Goal: Share content: Share content

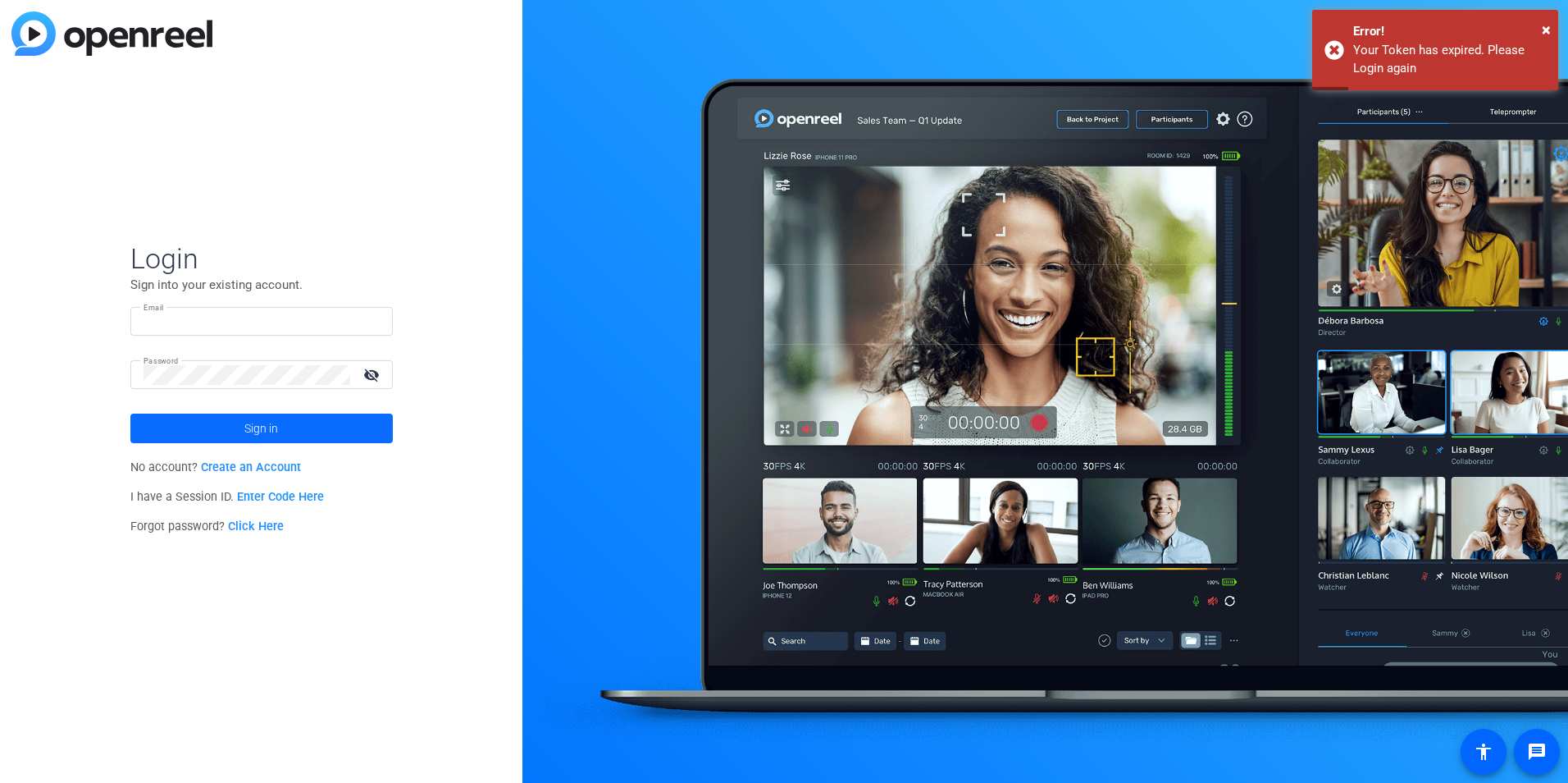
type input "[PERSON_NAME][EMAIL_ADDRESS][PERSON_NAME][DOMAIN_NAME]"
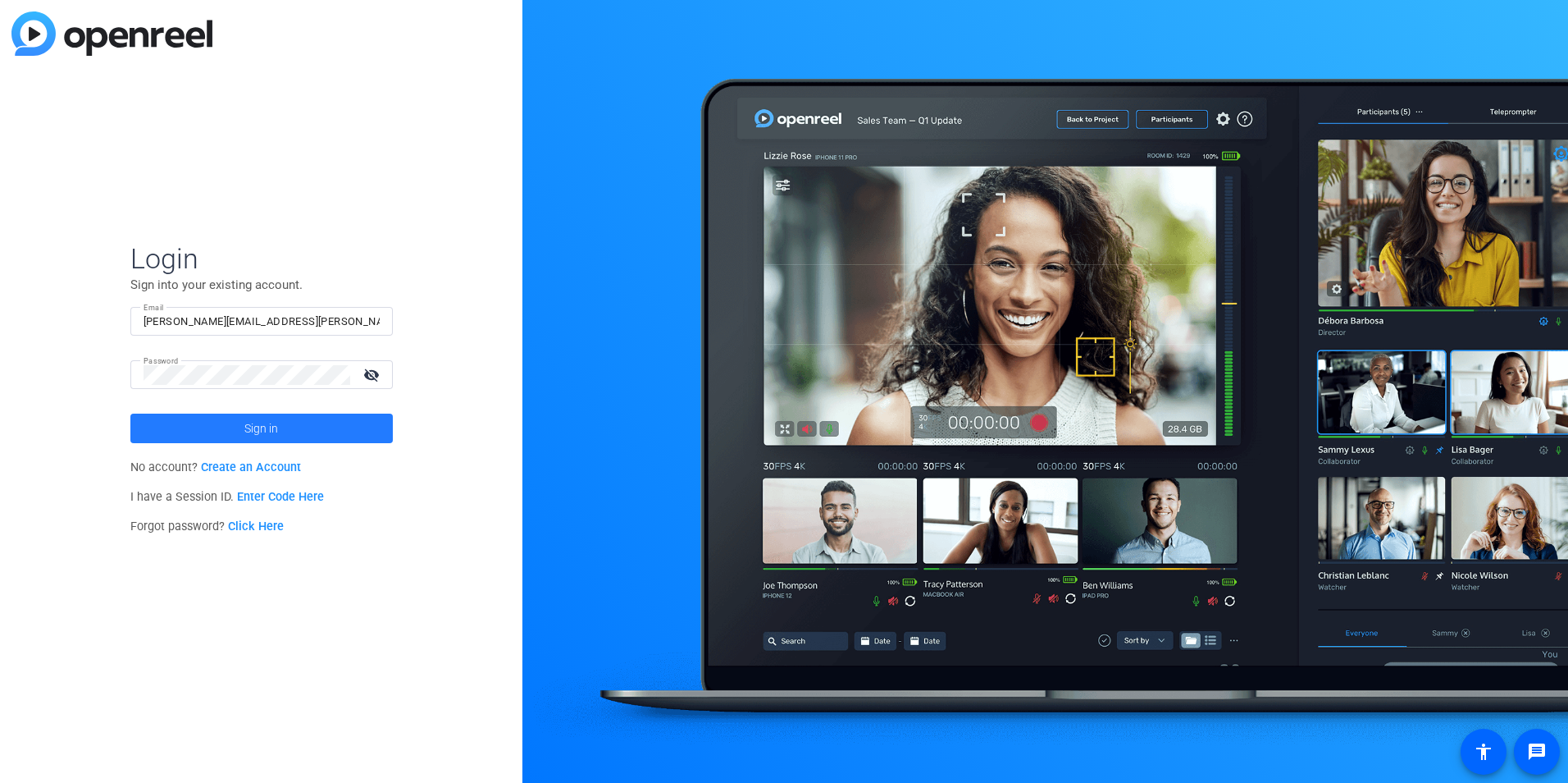
click at [193, 424] on span at bounding box center [261, 428] width 262 height 39
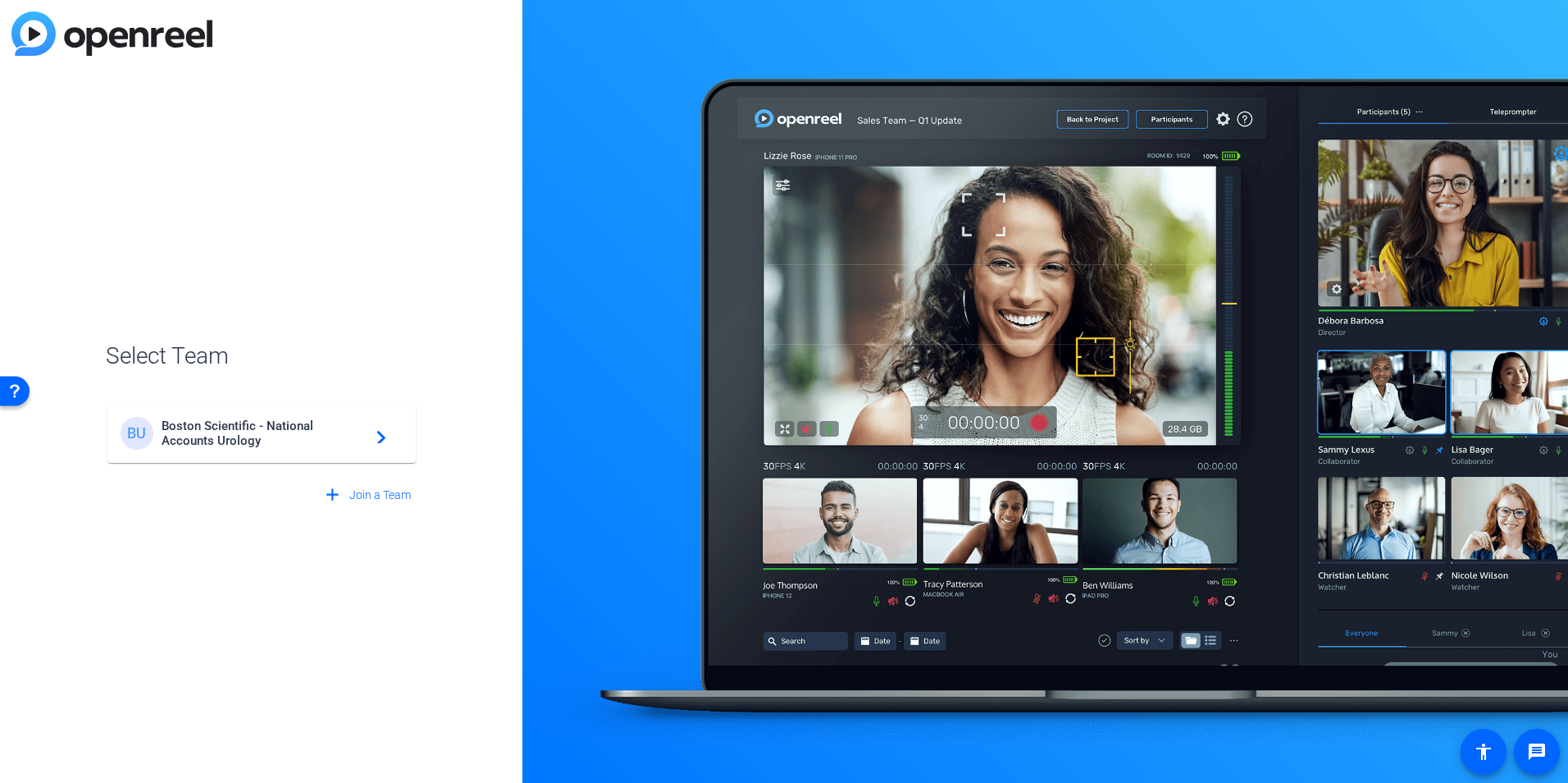
click at [356, 422] on span "Boston Scientific - National Accounts Urology" at bounding box center [263, 433] width 205 height 30
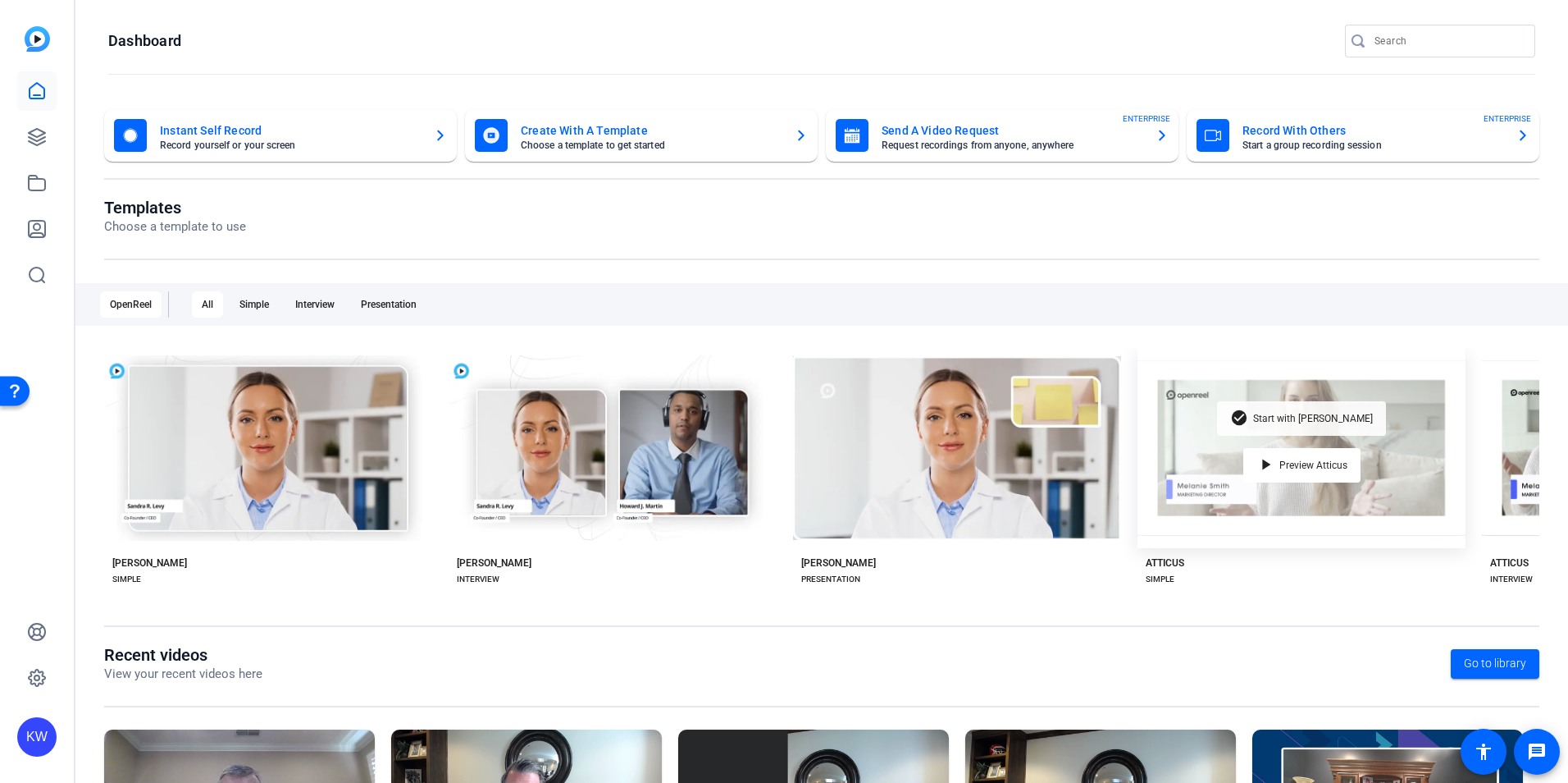
click at [1322, 414] on span "Start with Atticus" at bounding box center [1313, 418] width 120 height 10
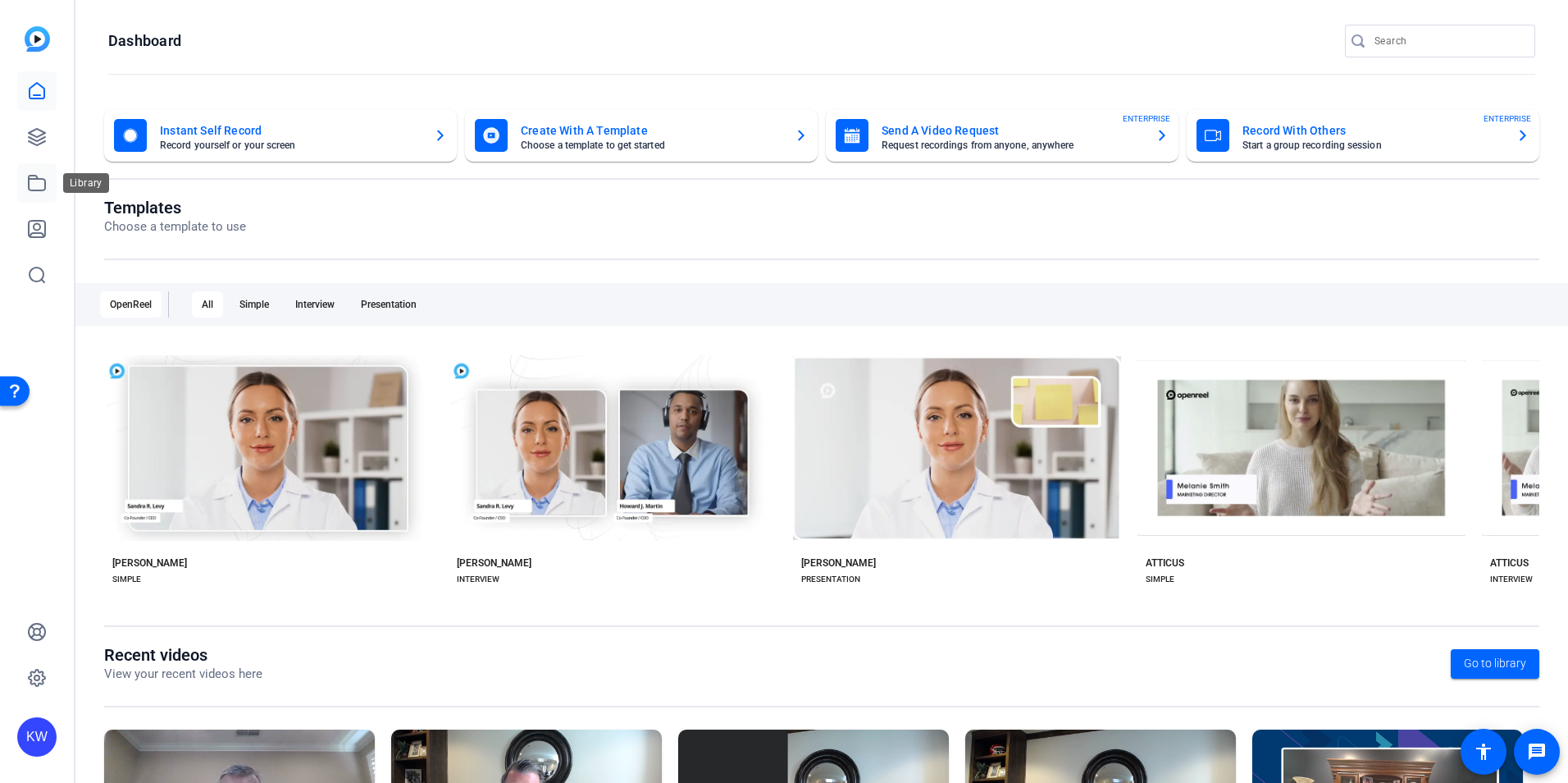
click at [34, 186] on icon at bounding box center [37, 183] width 20 height 20
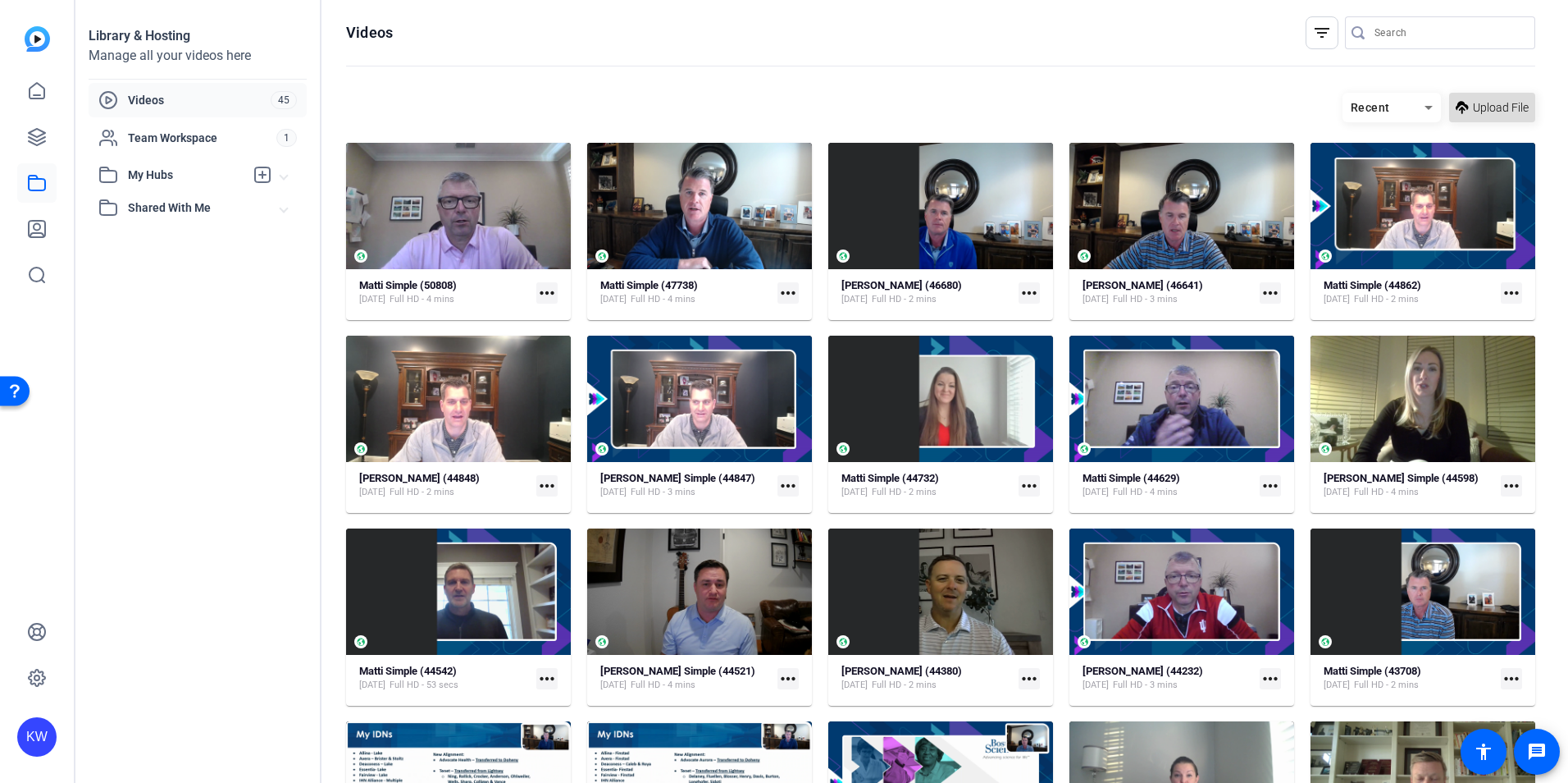
click at [1481, 110] on span "Upload File" at bounding box center [1501, 108] width 56 height 17
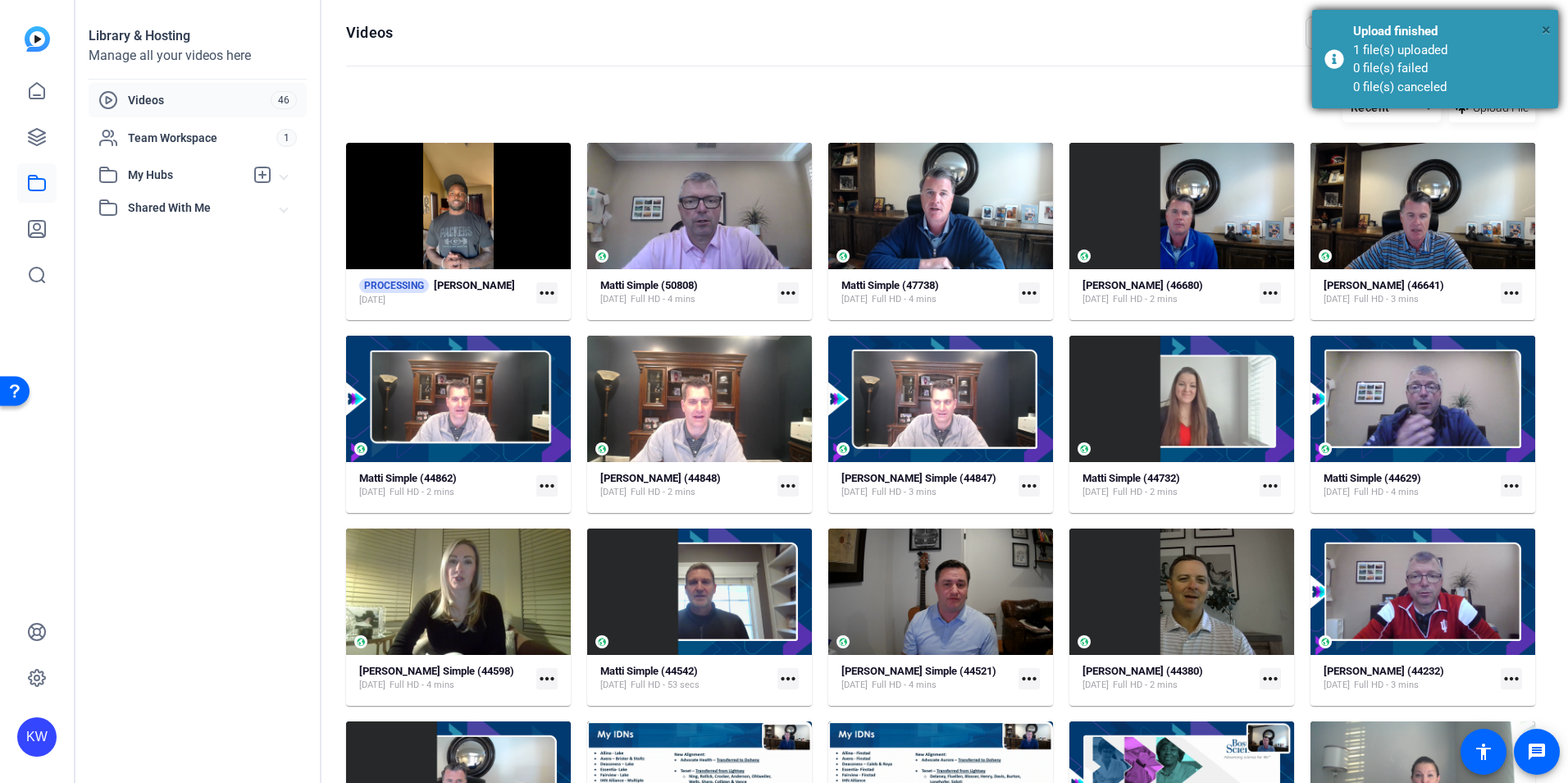
drag, startPoint x: 1546, startPoint y: 25, endPoint x: 1395, endPoint y: 11, distance: 151.6
click at [1533, 22] on div "× Upload finished 1 file(s) uploaded 0 file(s) failed 0 file(s) canceled" at bounding box center [1435, 59] width 246 height 99
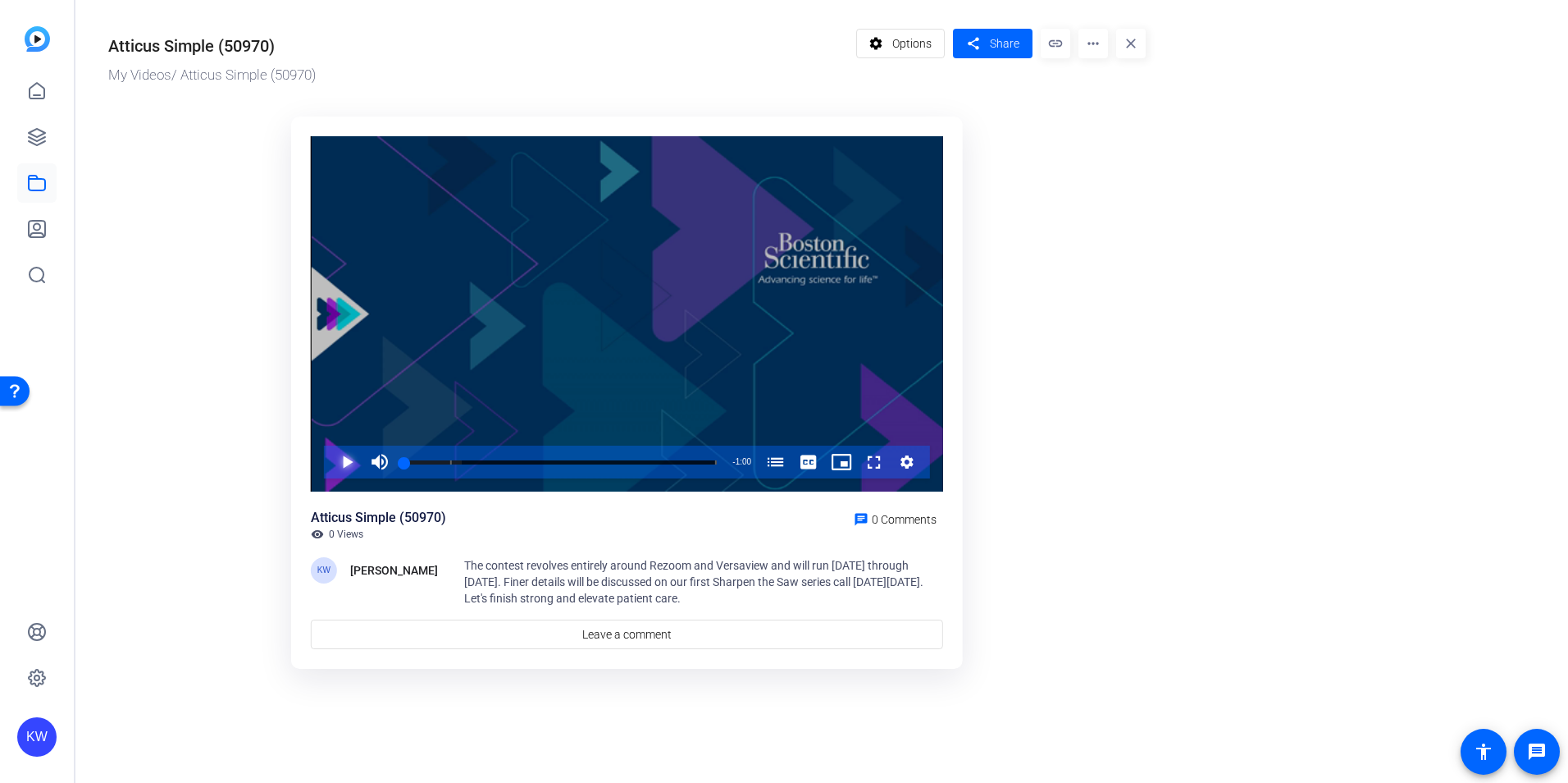
click at [330, 460] on span "Video Player" at bounding box center [330, 461] width 0 height 33
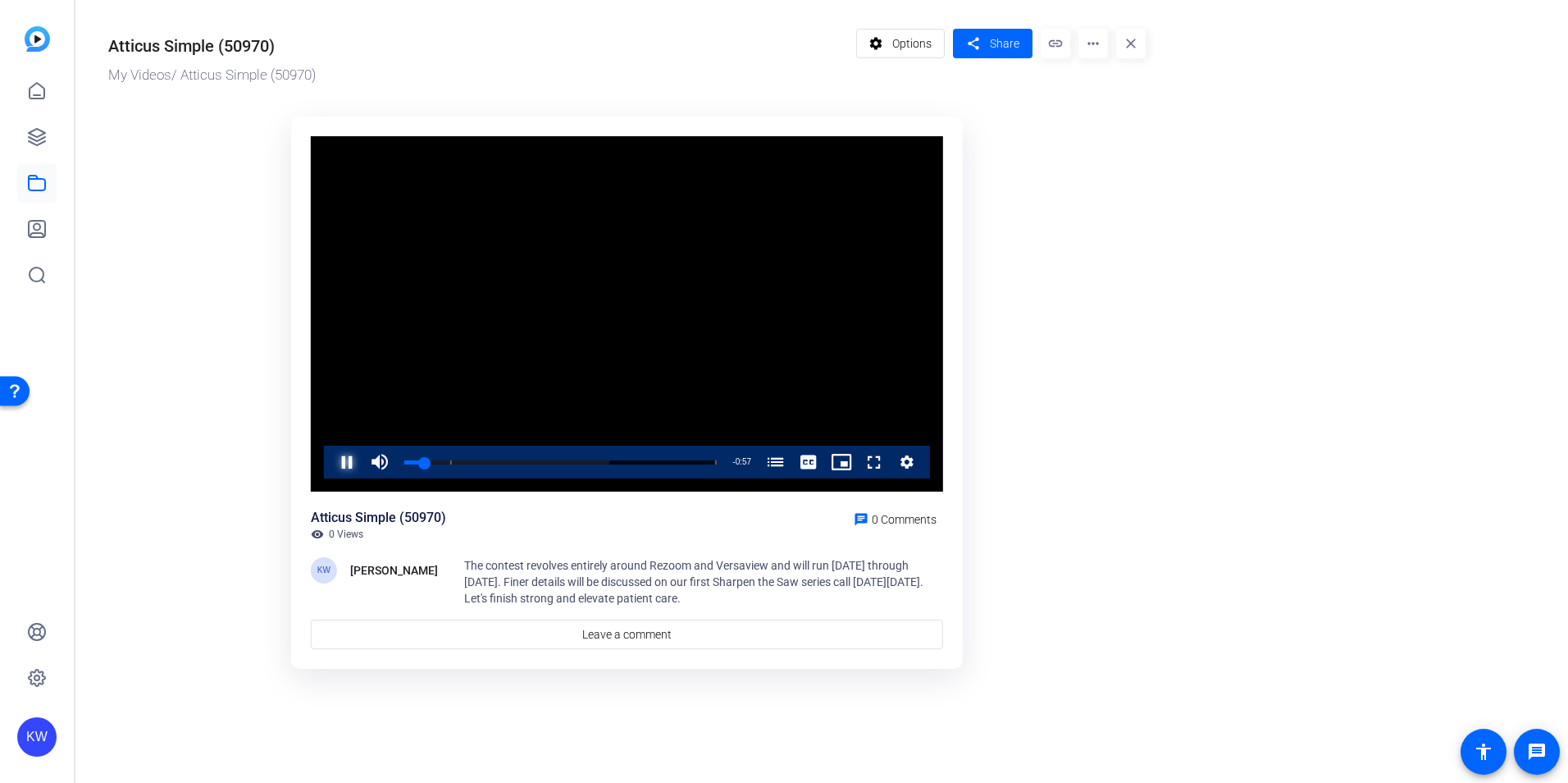
click at [330, 466] on span "Video Player" at bounding box center [330, 461] width 0 height 33
click at [990, 32] on span at bounding box center [992, 44] width 80 height 39
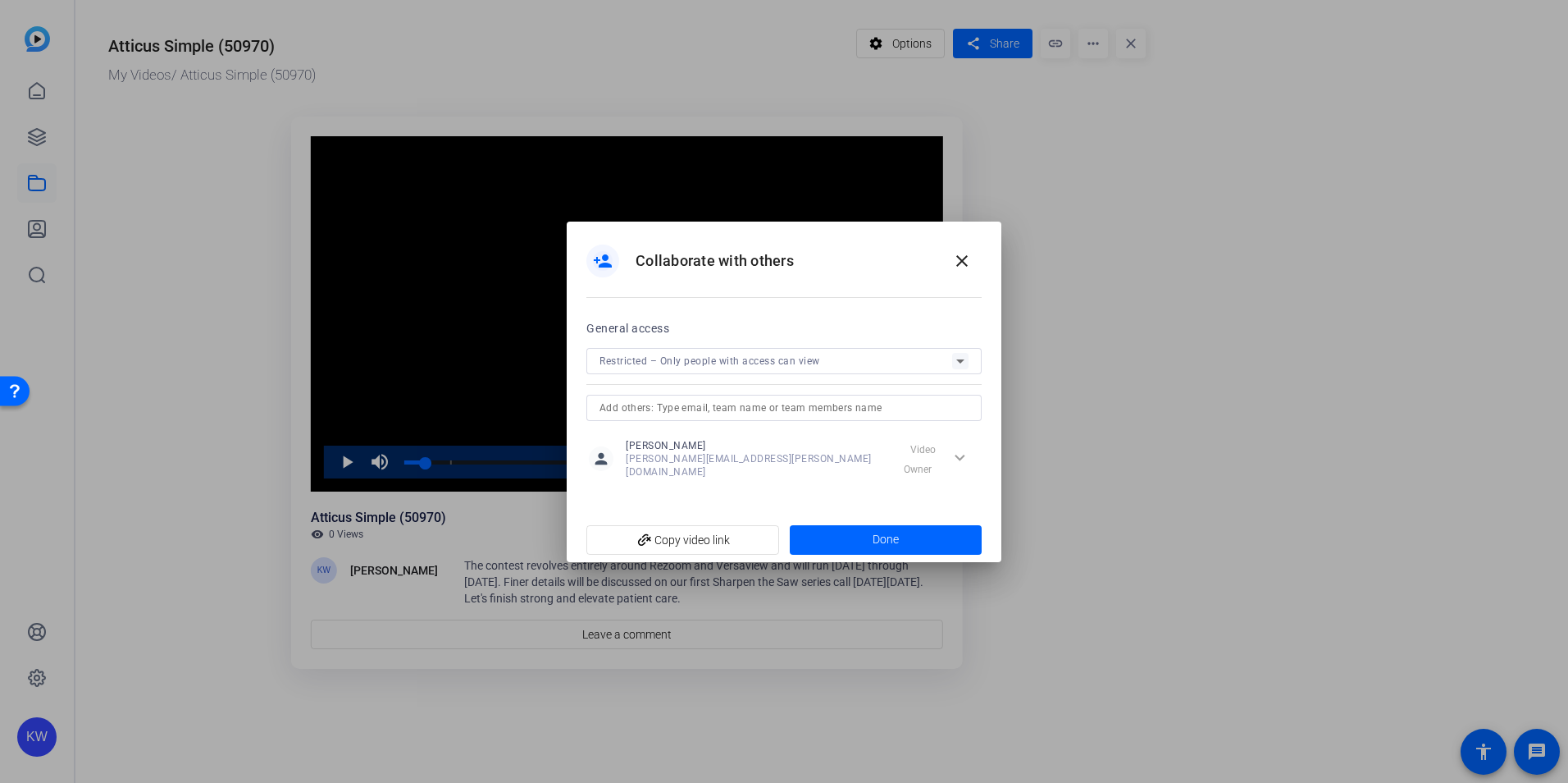
click at [961, 364] on icon at bounding box center [960, 361] width 8 height 4
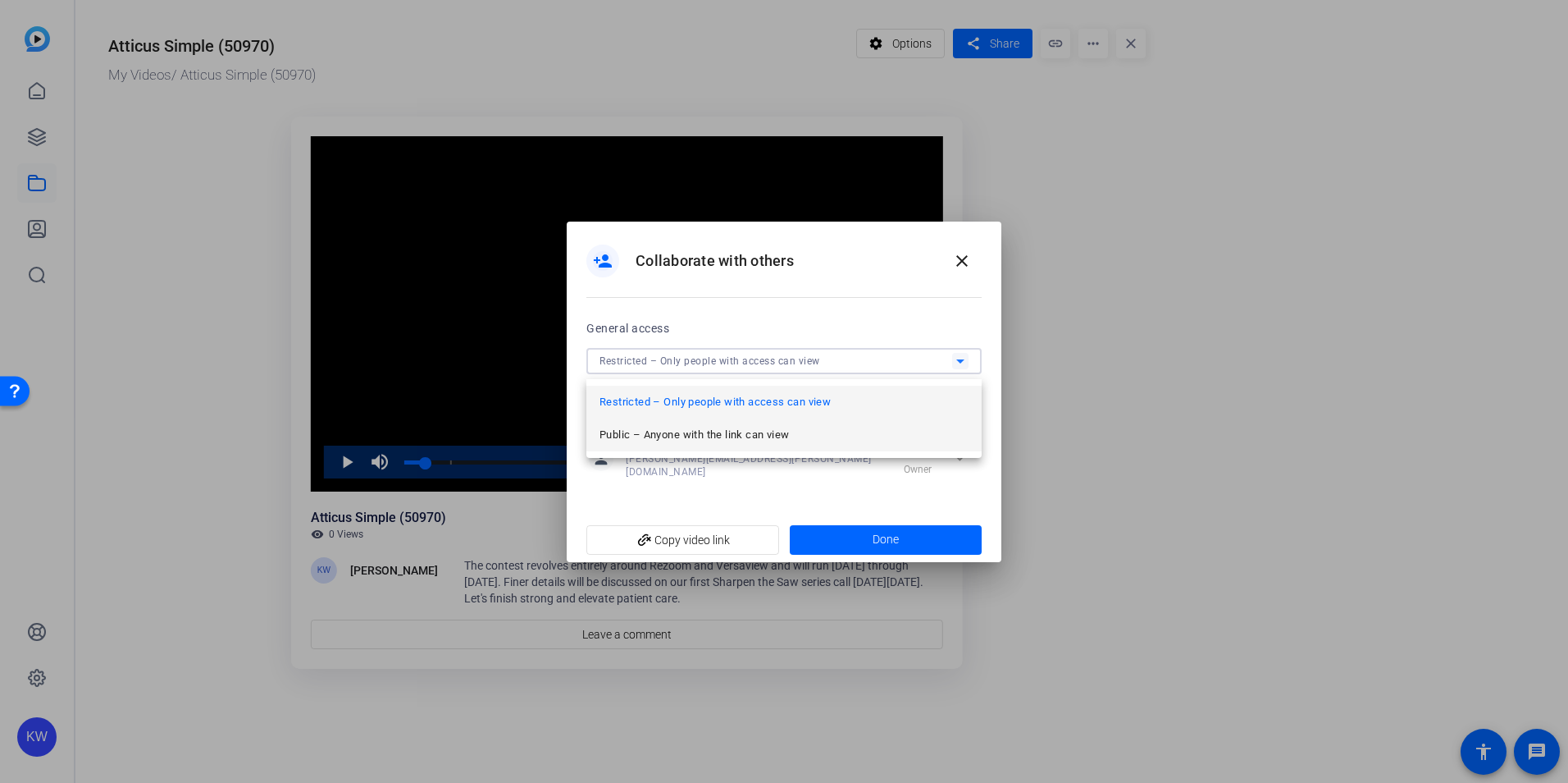
click at [763, 434] on span "Public – Anyone with the link can view" at bounding box center [694, 435] width 190 height 20
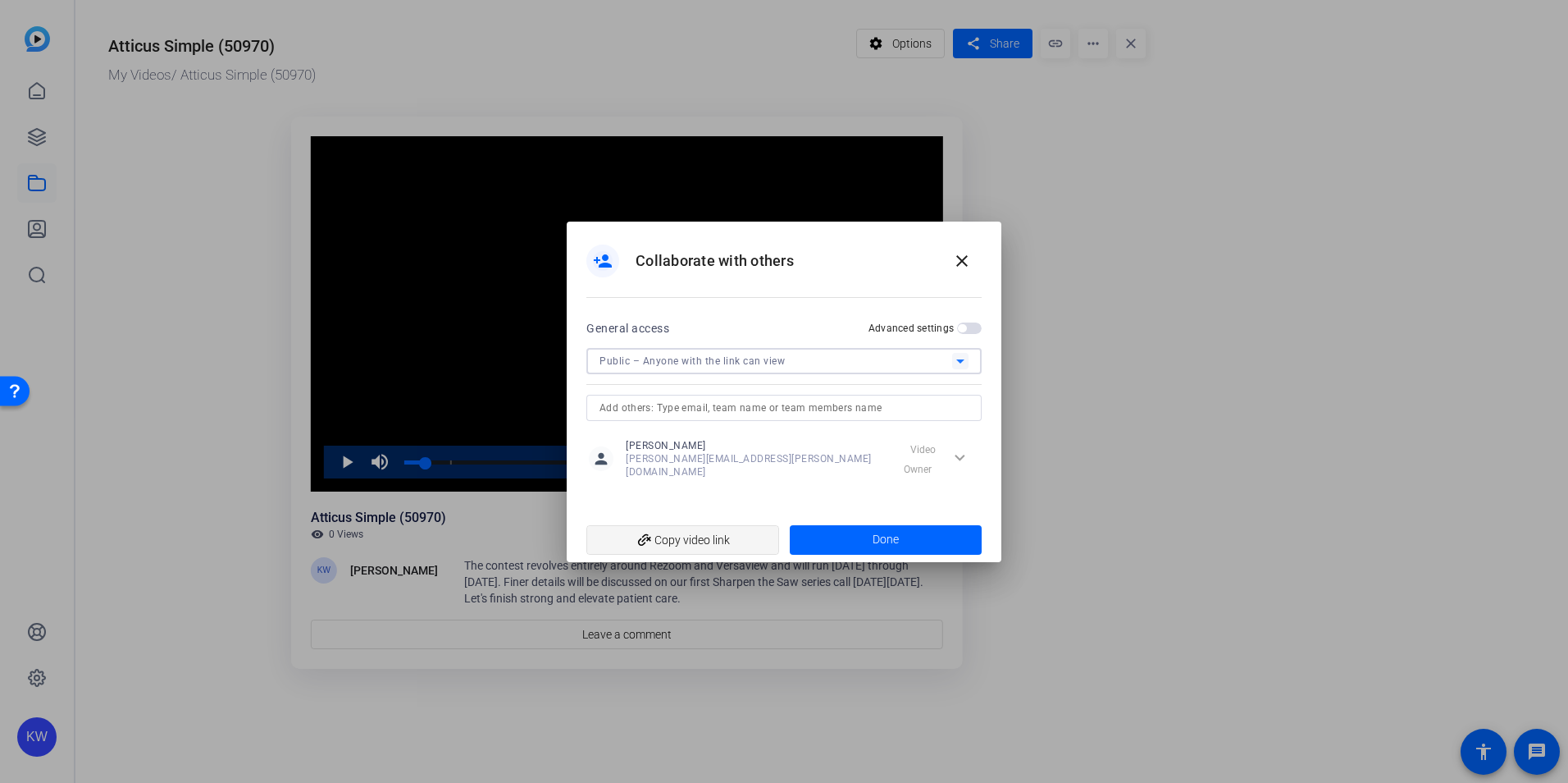
click at [723, 536] on span "add_link Copy video link" at bounding box center [682, 539] width 167 height 31
click at [935, 530] on span at bounding box center [886, 540] width 193 height 39
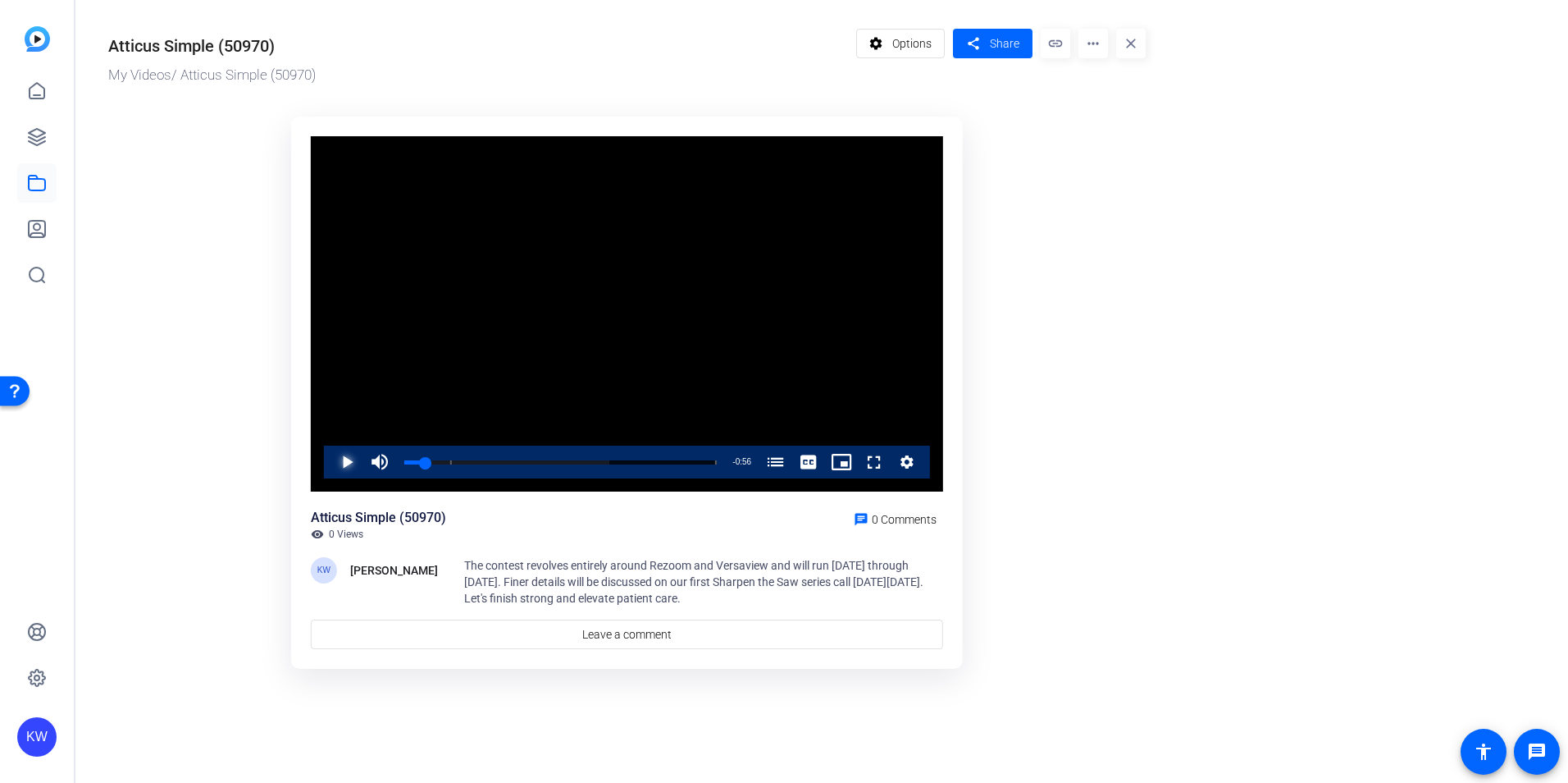
click at [330, 455] on span "Video Player" at bounding box center [330, 461] width 0 height 33
click at [531, 460] on div "Loaded : 100.00% 0:24 0:24 Bleed Prostate Foundation Giveaway (00:09)" at bounding box center [561, 462] width 313 height 4
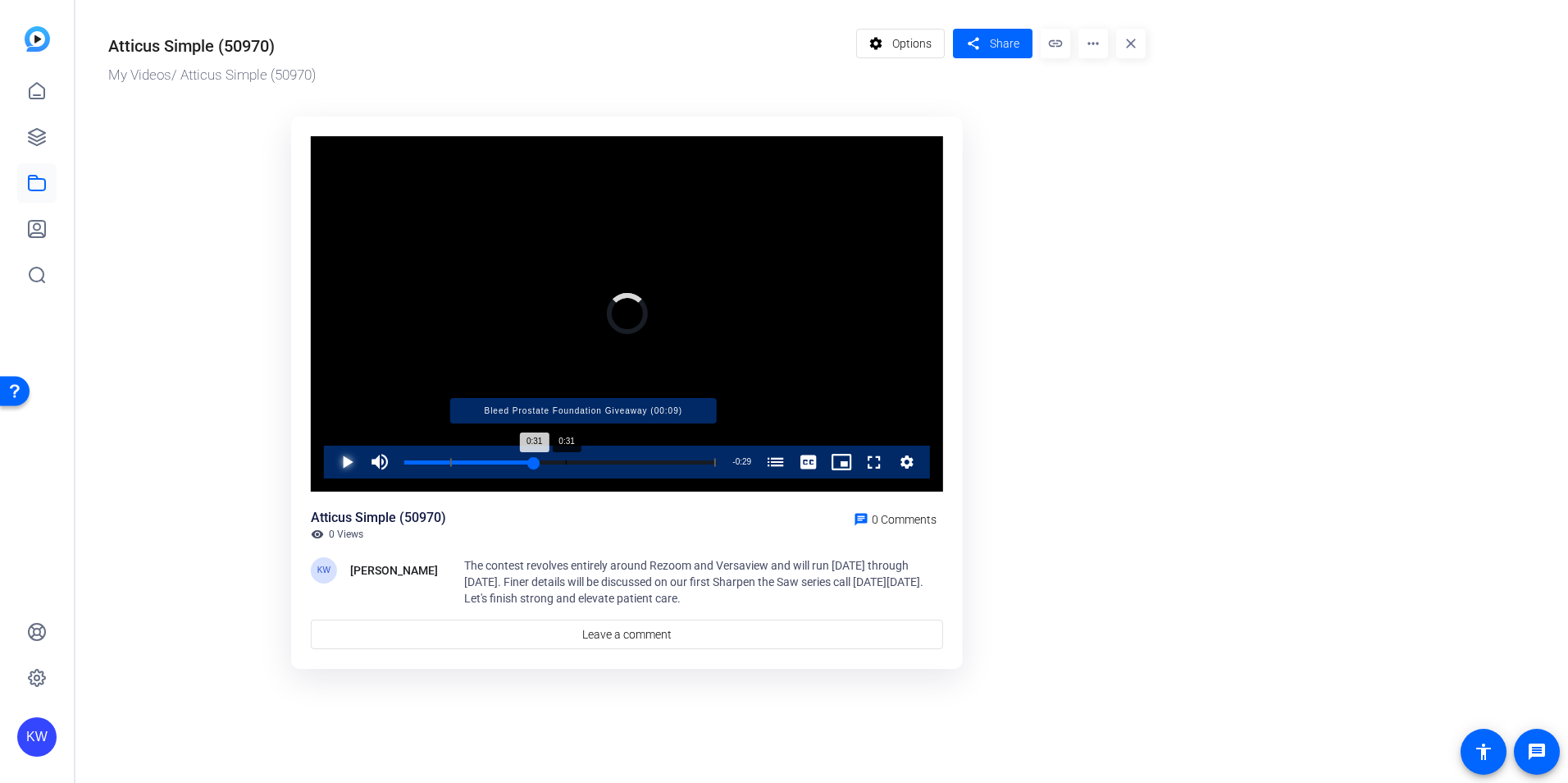
click at [566, 462] on div "Loaded : 100.00% 0:31 0:31 Bleed Prostate Foundation Giveaway (00:09)" at bounding box center [561, 462] width 313 height 4
